Goal: Information Seeking & Learning: Learn about a topic

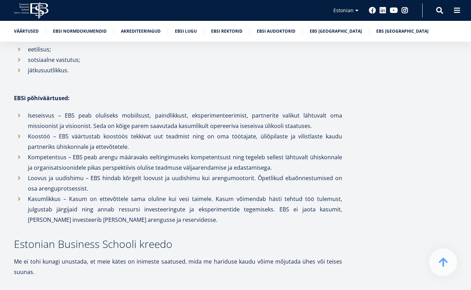
scroll to position [337, 0]
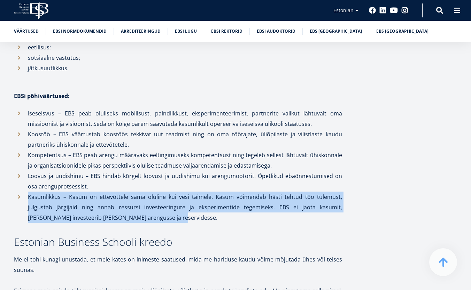
drag, startPoint x: 27, startPoint y: 187, endPoint x: 184, endPoint y: 209, distance: 158.6
click at [184, 209] on li "Kasumlikkus – Kasum on ettevõttele sama oluline kui vesi taimele. Kasum võimend…" at bounding box center [178, 207] width 328 height 31
click at [146, 205] on li "Kasumlikkus – Kasum on ettevõttele sama oluline kui vesi taimele. Kasum võimend…" at bounding box center [178, 207] width 328 height 31
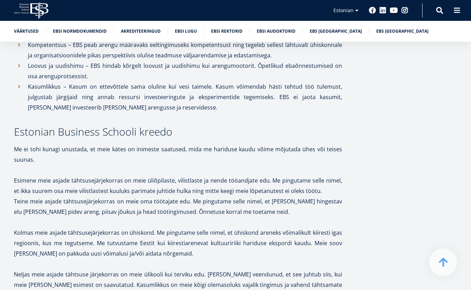
scroll to position [448, 0]
drag, startPoint x: 171, startPoint y: 122, endPoint x: 138, endPoint y: 121, distance: 33.1
click at [138, 126] on h3 "Estonian Business Schooli kreedo" at bounding box center [178, 131] width 328 height 10
copy h3 "kreedo"
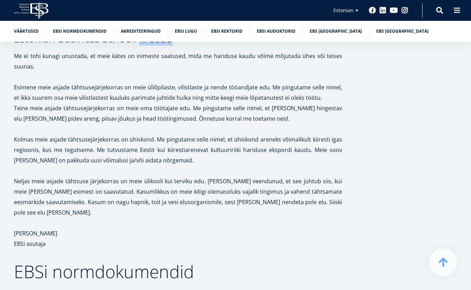
scroll to position [542, 0]
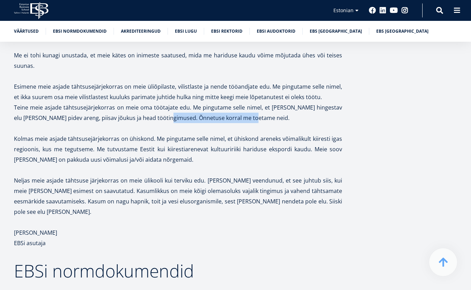
drag, startPoint x: 235, startPoint y: 106, endPoint x: 150, endPoint y: 104, distance: 85.0
click at [150, 104] on p "Teine meie asjade tähtsusejärjekorras on meie oma töötajate edu. Me pingutame s…" at bounding box center [178, 112] width 328 height 21
drag, startPoint x: 241, startPoint y: 106, endPoint x: 147, endPoint y: 104, distance: 94.0
click at [147, 104] on p "Teine meie asjade tähtsusejärjekorras on meie oma töötajate edu. Me pingutame s…" at bounding box center [178, 112] width 328 height 21
click at [162, 123] on p at bounding box center [178, 128] width 328 height 10
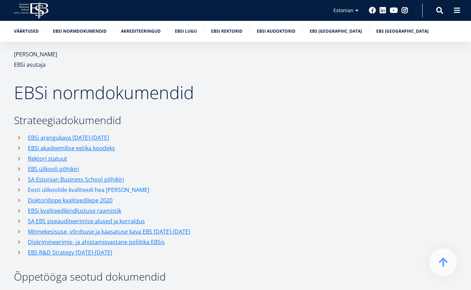
scroll to position [727, 0]
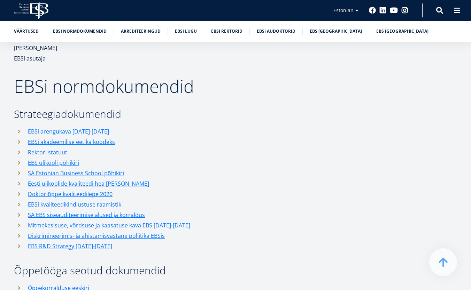
click at [77, 126] on link "EBSi arengukava [DATE]-[DATE]" at bounding box center [68, 131] width 81 height 10
